Goal: Find specific page/section: Find specific page/section

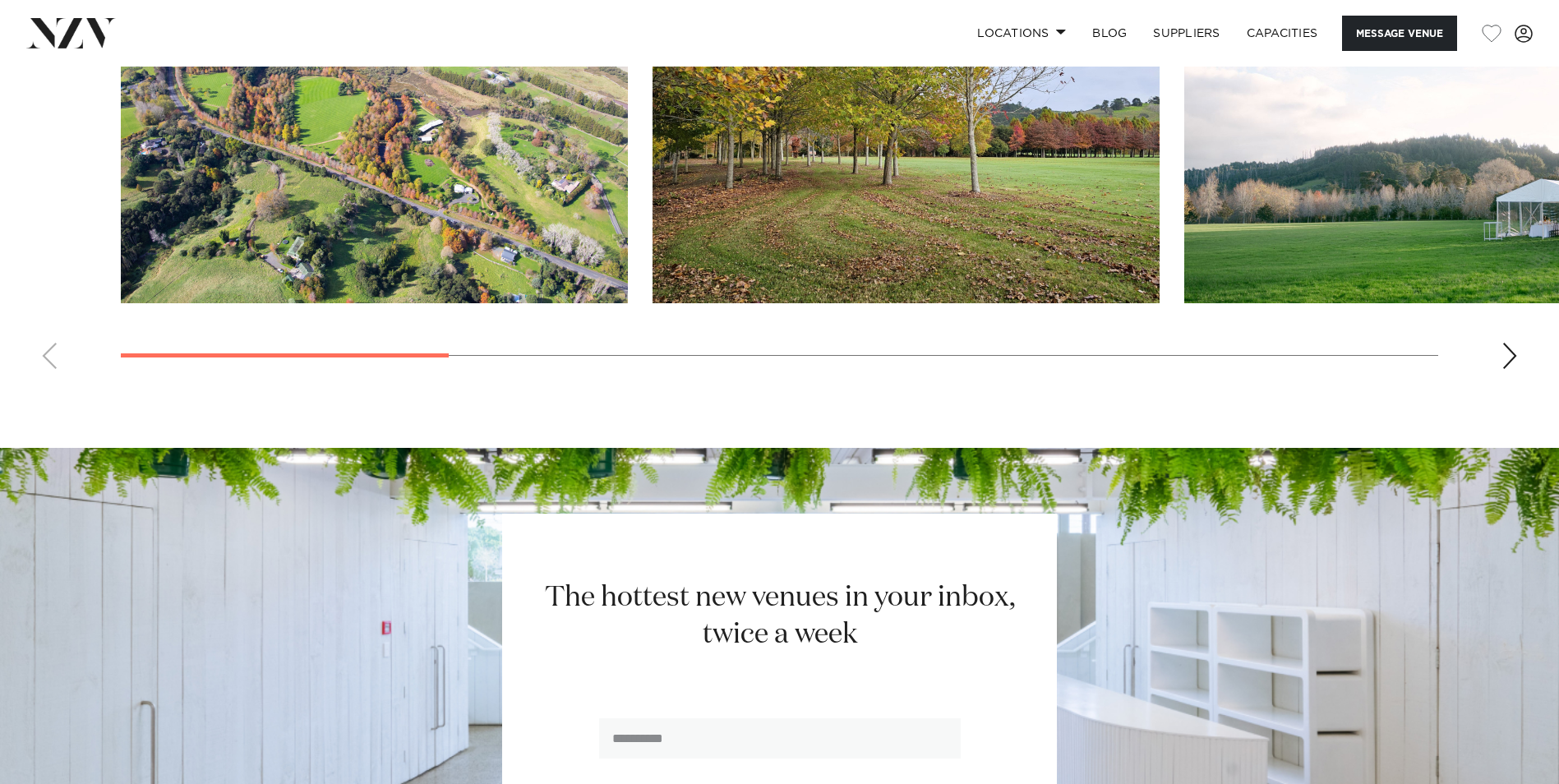
scroll to position [1575, 0]
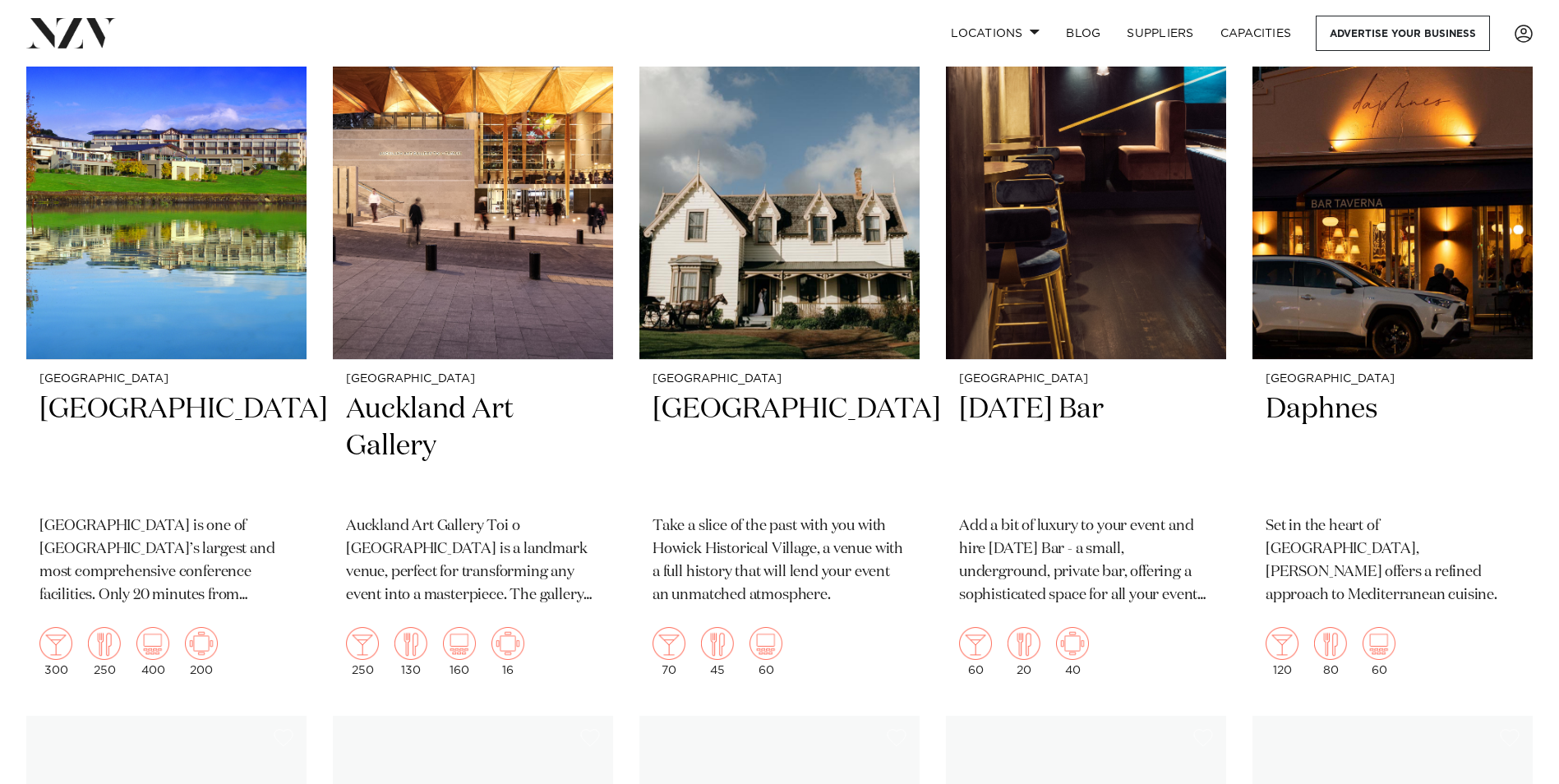
scroll to position [7148, 0]
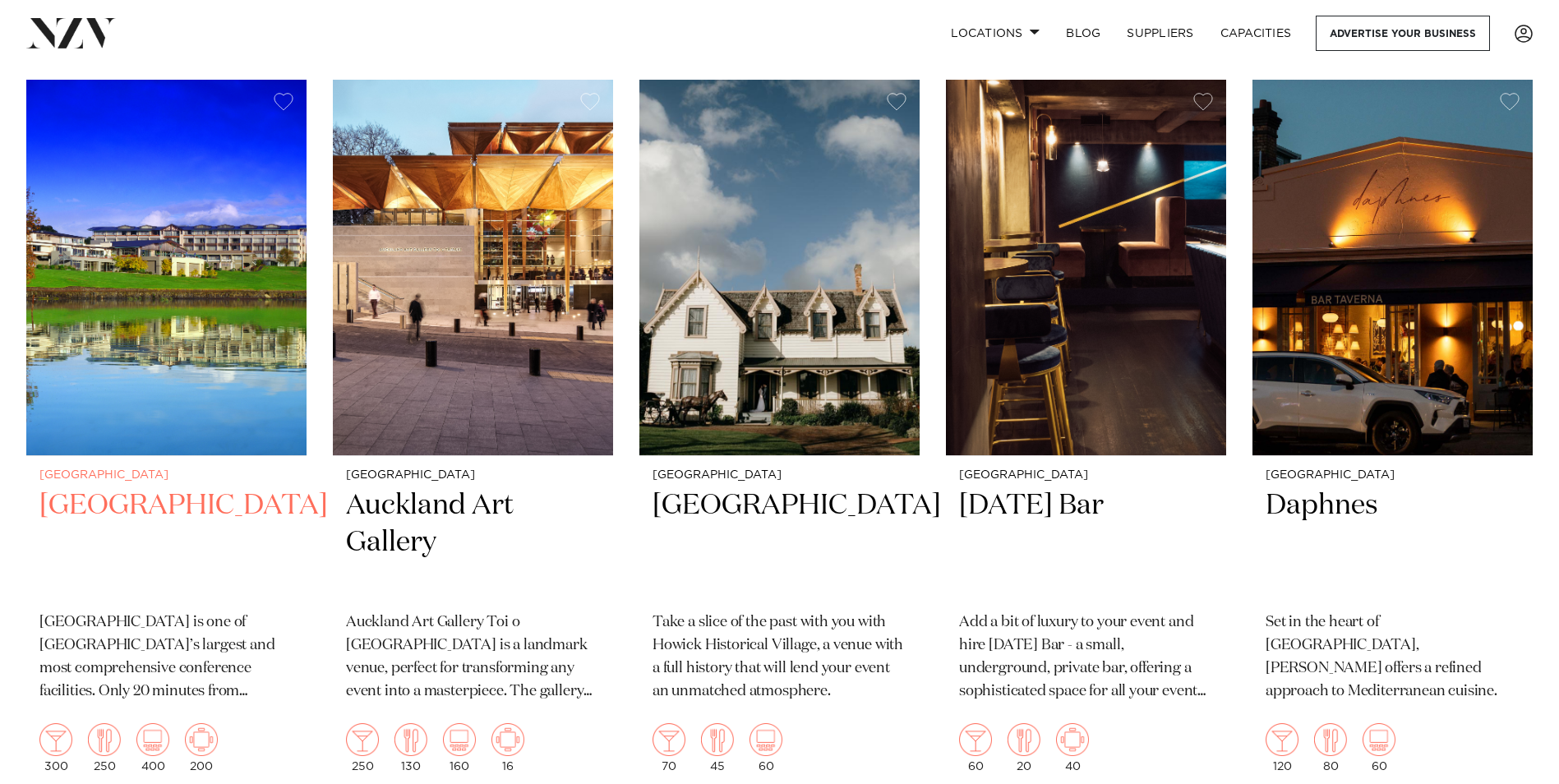
click at [252, 253] on img at bounding box center [166, 268] width 281 height 376
